Goal: Subscribe to service/newsletter

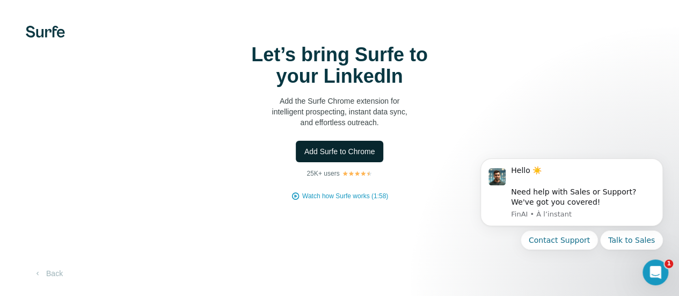
click at [304, 157] on span "Add Surfe to Chrome" at bounding box center [339, 151] width 71 height 11
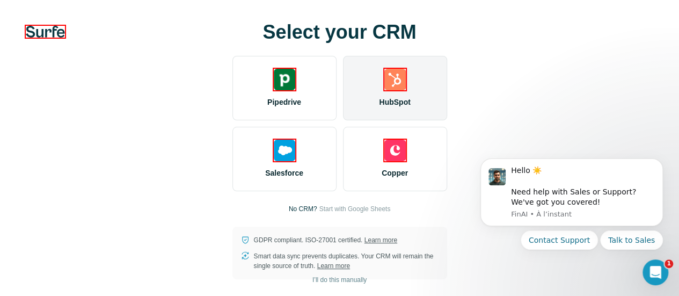
click at [384, 90] on img at bounding box center [394, 79] width 21 height 21
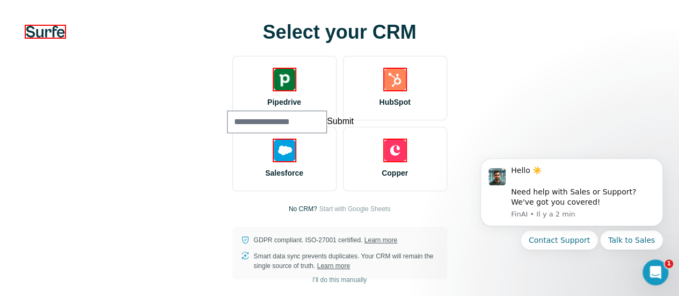
click at [19, 96] on div "Select your CRM Pipedrive HubSpot Salesforce Copper No CRM? Start with Google S…" at bounding box center [339, 150] width 679 height 301
